Goal: Task Accomplishment & Management: Use online tool/utility

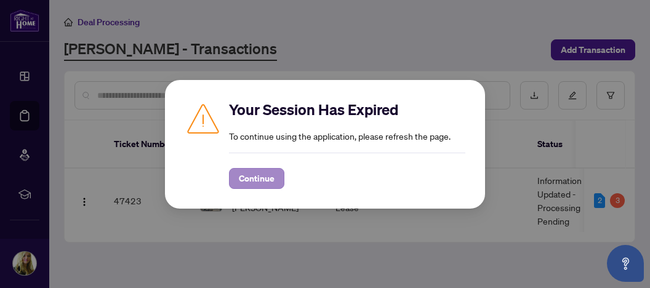
scroll to position [98, 0]
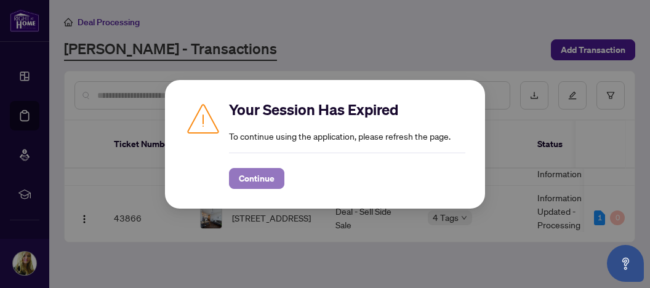
click at [254, 176] on span "Continue" at bounding box center [257, 179] width 36 height 20
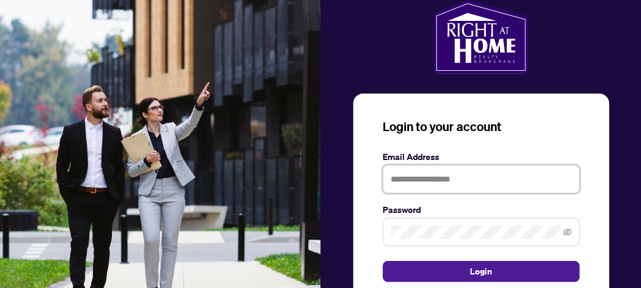
click at [417, 180] on input "text" at bounding box center [481, 179] width 197 height 28
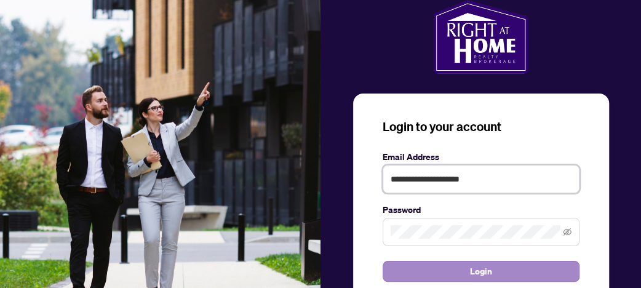
type input "**********"
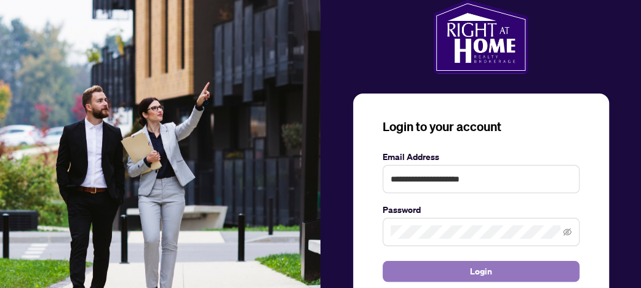
click at [477, 270] on span "Login" at bounding box center [481, 272] width 22 height 20
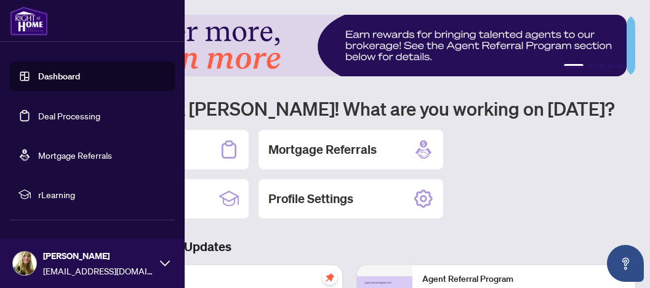
click at [48, 118] on link "Deal Processing" at bounding box center [69, 115] width 62 height 11
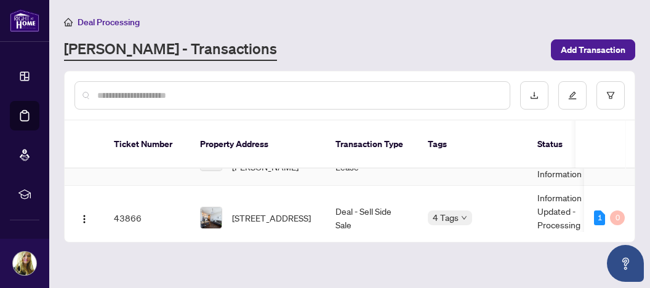
scroll to position [175, 0]
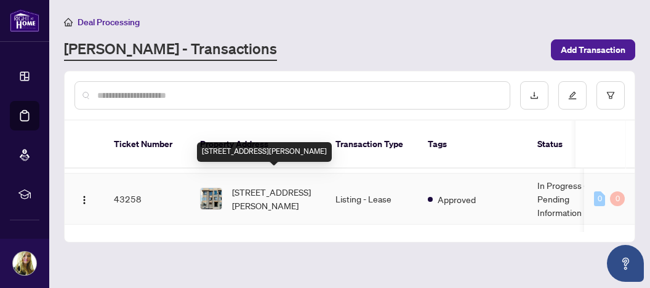
click at [282, 185] on span "[STREET_ADDRESS][PERSON_NAME]" at bounding box center [274, 198] width 84 height 27
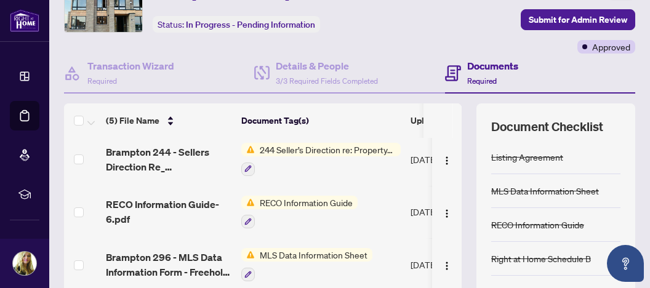
scroll to position [67, 0]
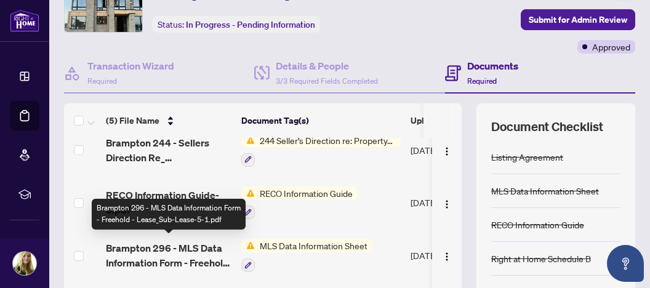
click at [200, 247] on span "Brampton 296 - MLS Data Information Form - Freehold - Lease_Sub-Lease-5-1.pdf" at bounding box center [169, 256] width 126 height 30
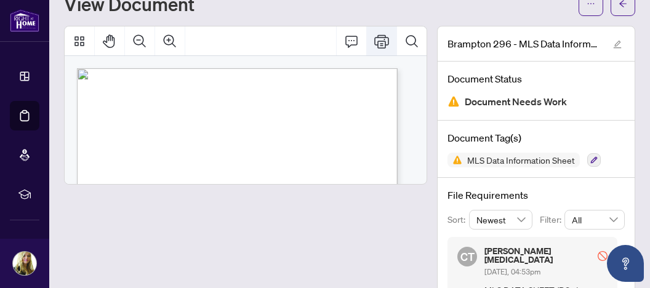
click at [374, 44] on icon "Print" at bounding box center [381, 41] width 15 height 15
